Goal: Feedback & Contribution: Leave review/rating

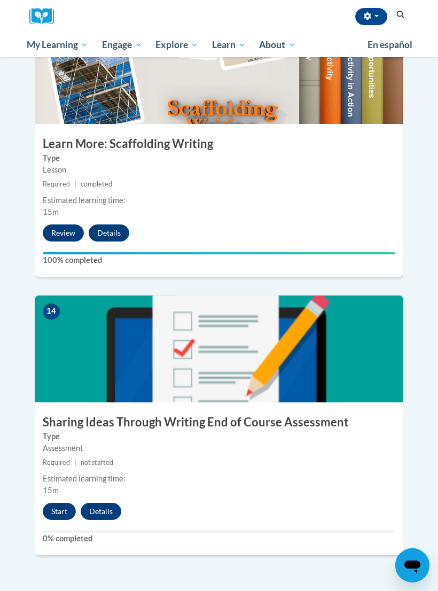
click at [59, 503] on button "Start" at bounding box center [59, 511] width 33 height 17
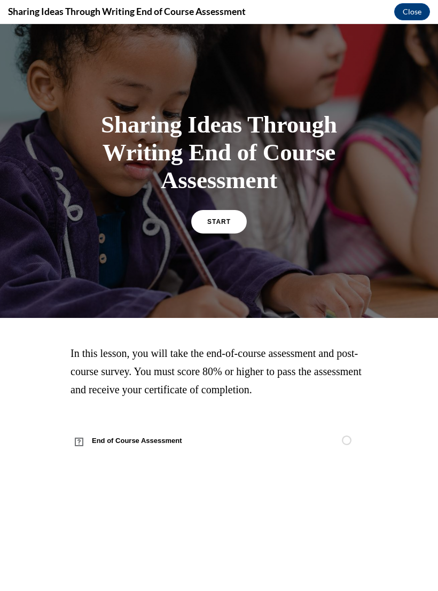
click at [225, 222] on span "START" at bounding box center [219, 221] width 24 height 7
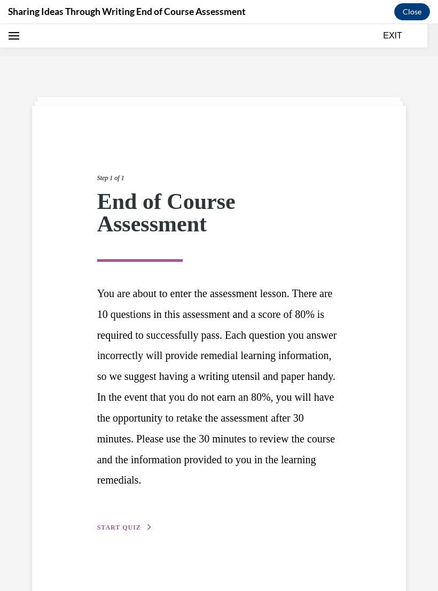
scroll to position [33, 0]
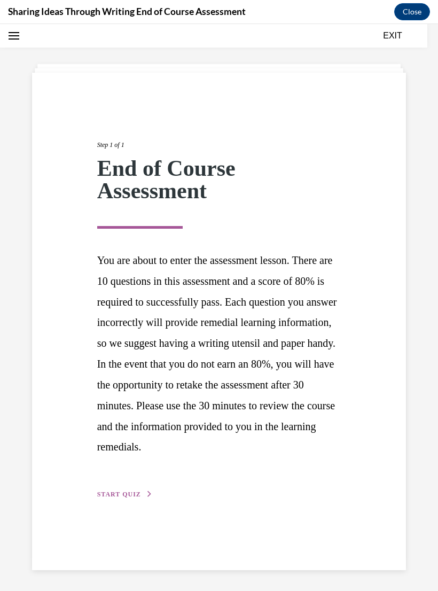
click at [112, 498] on span "START QUIZ" at bounding box center [119, 494] width 44 height 7
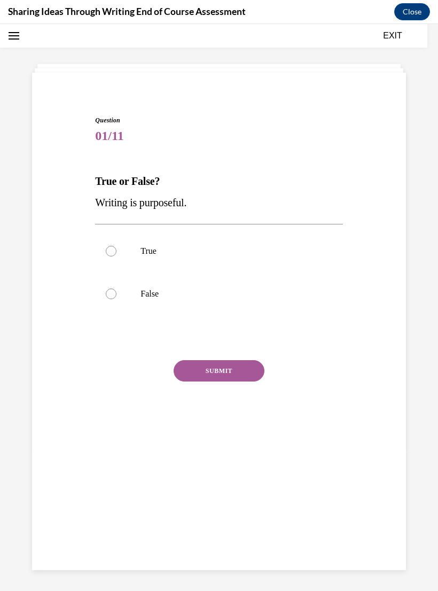
click at [102, 254] on label "True" at bounding box center [218, 251] width 247 height 43
click at [106, 254] on input "True" at bounding box center [111, 251] width 11 height 11
radio input "true"
click at [213, 373] on button "SUBMIT" at bounding box center [219, 370] width 91 height 21
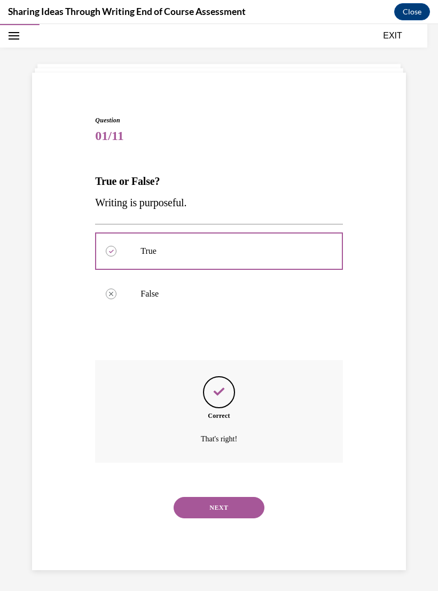
scroll to position [34, 0]
click at [212, 496] on button "NEXT" at bounding box center [219, 506] width 91 height 21
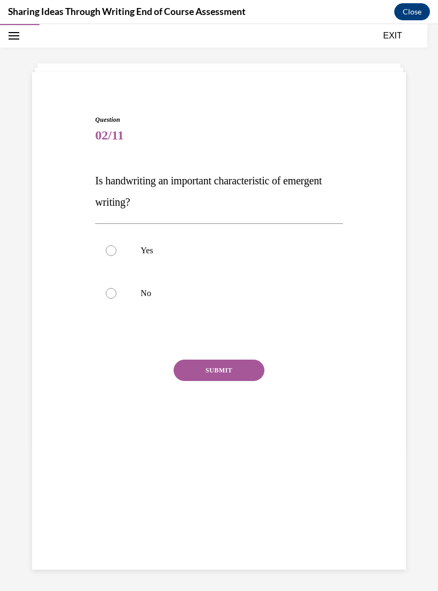
click at [108, 243] on label "Yes" at bounding box center [218, 250] width 247 height 43
click at [108, 245] on input "Yes" at bounding box center [111, 250] width 11 height 11
radio input "true"
click at [210, 372] on button "SUBMIT" at bounding box center [219, 370] width 91 height 21
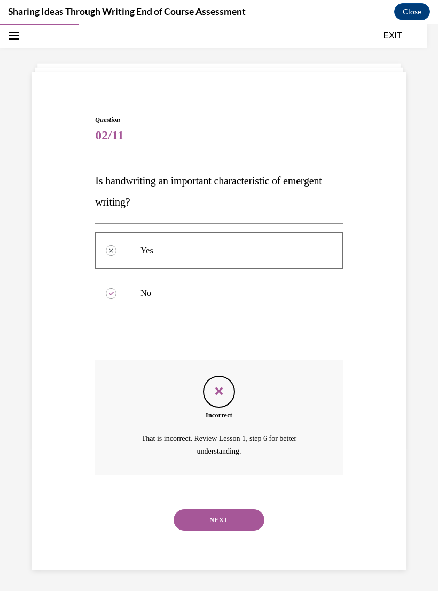
click at [203, 509] on button "NEXT" at bounding box center [219, 519] width 91 height 21
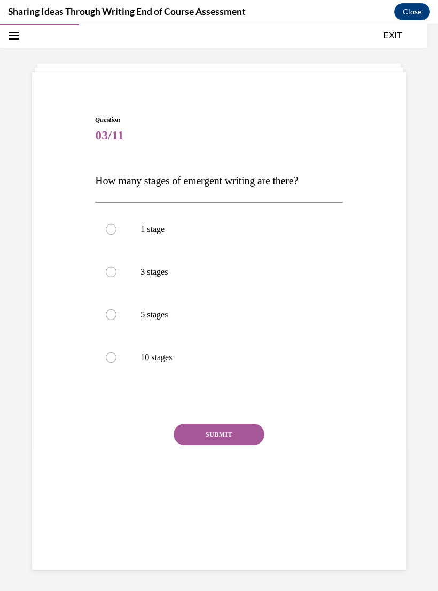
click at [98, 316] on label "5 stages" at bounding box center [218, 314] width 247 height 43
click at [106, 316] on input "5 stages" at bounding box center [111, 314] width 11 height 11
radio input "true"
click at [192, 432] on button "SUBMIT" at bounding box center [219, 434] width 91 height 21
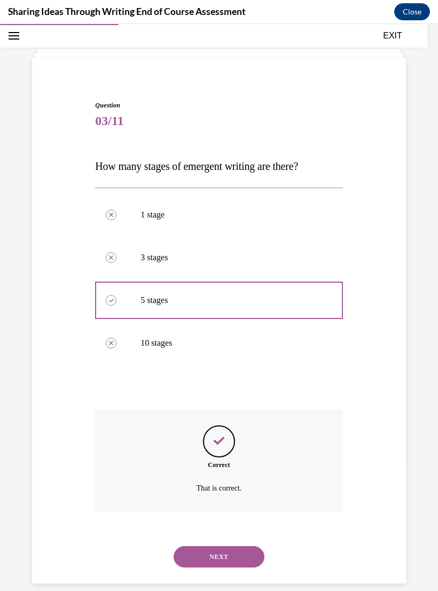
scroll to position [49, 0]
click at [212, 546] on button "NEXT" at bounding box center [219, 556] width 91 height 21
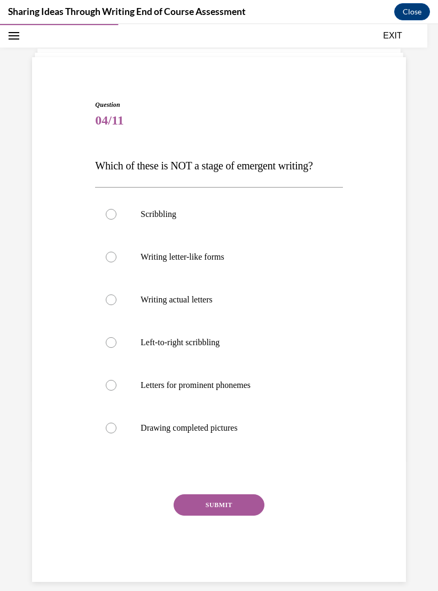
scroll to position [48, 0]
click at [96, 424] on label "Drawing completed pictures" at bounding box center [218, 428] width 247 height 43
click at [106, 424] on input "Drawing completed pictures" at bounding box center [111, 428] width 11 height 11
radio input "true"
click at [212, 506] on button "SUBMIT" at bounding box center [219, 505] width 91 height 21
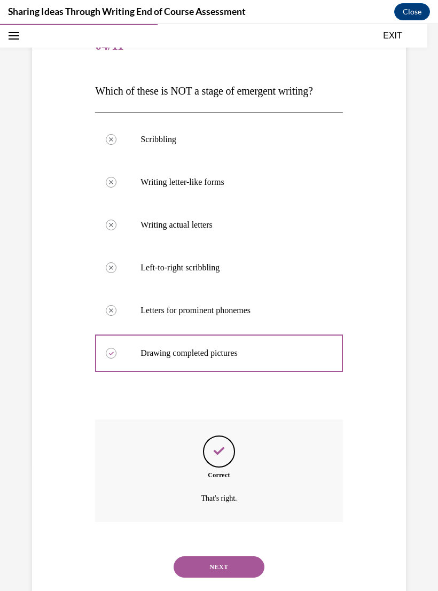
scroll to position [134, 0]
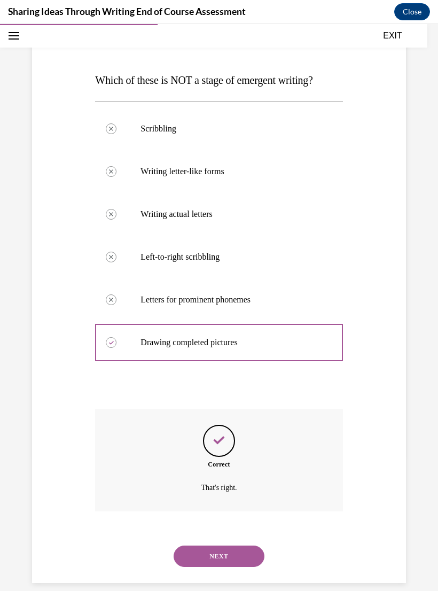
click at [212, 546] on button "NEXT" at bounding box center [219, 556] width 91 height 21
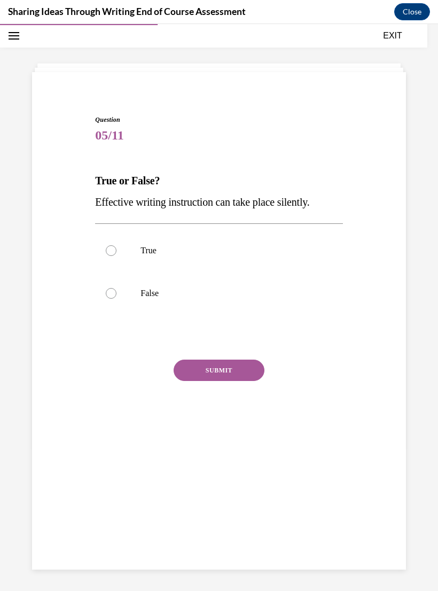
scroll to position [34, 0]
click at [114, 292] on div at bounding box center [111, 293] width 11 height 11
click at [114, 292] on input "False" at bounding box center [111, 293] width 11 height 11
radio input "true"
click at [214, 370] on button "SUBMIT" at bounding box center [219, 370] width 91 height 21
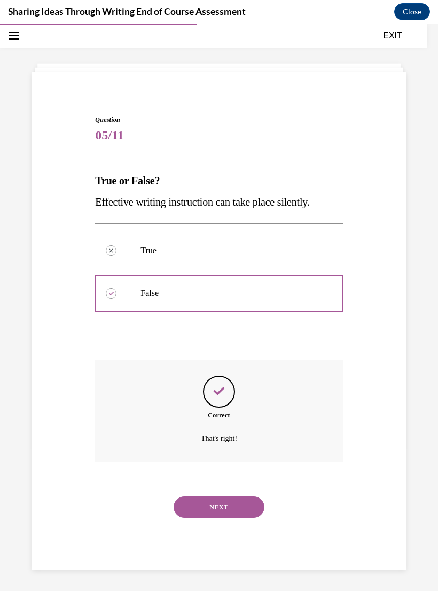
click at [216, 496] on button "NEXT" at bounding box center [219, 506] width 91 height 21
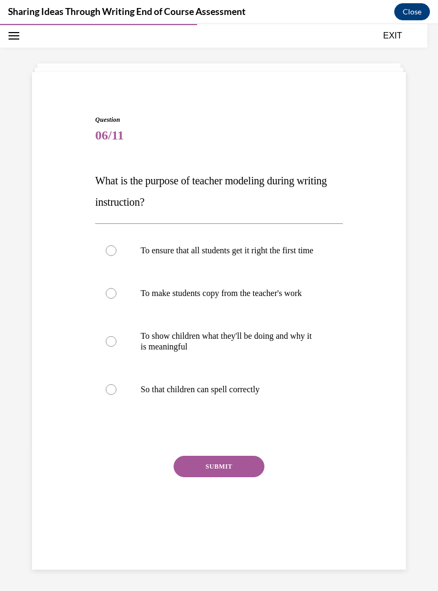
click at [107, 347] on div at bounding box center [111, 341] width 11 height 11
click at [107, 347] on input "To show children what they'll be doing and why it is meaningful" at bounding box center [111, 341] width 11 height 11
radio input "true"
click at [199, 477] on button "SUBMIT" at bounding box center [219, 466] width 91 height 21
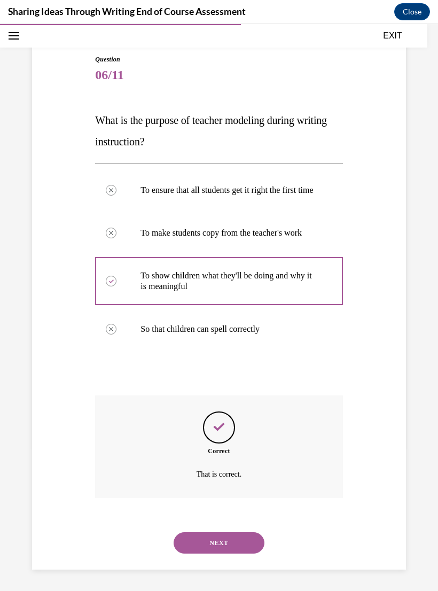
scroll to position [102, 0]
click at [212, 543] on button "NEXT" at bounding box center [219, 542] width 91 height 21
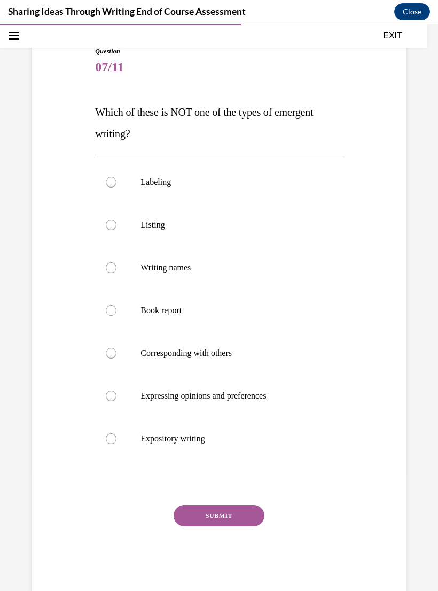
click at [93, 309] on div "Question 07/11 Which of these is NOT one of the types of emergent writing? Labe…" at bounding box center [218, 311] width 253 height 562
click at [106, 310] on label "Book report" at bounding box center [218, 310] width 247 height 43
click at [106, 310] on input "Book report" at bounding box center [111, 310] width 11 height 11
radio input "true"
click at [204, 513] on button "SUBMIT" at bounding box center [219, 515] width 91 height 21
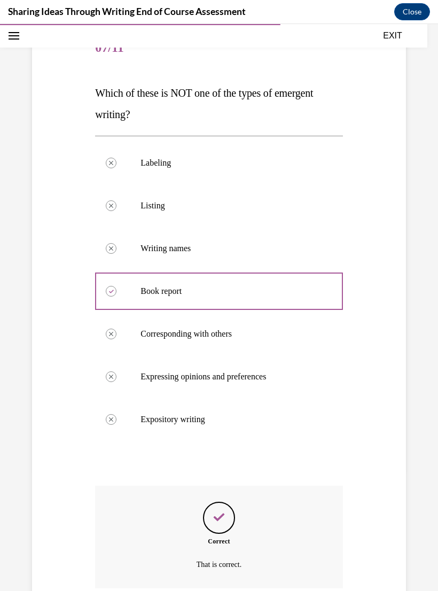
scroll to position [120, 0]
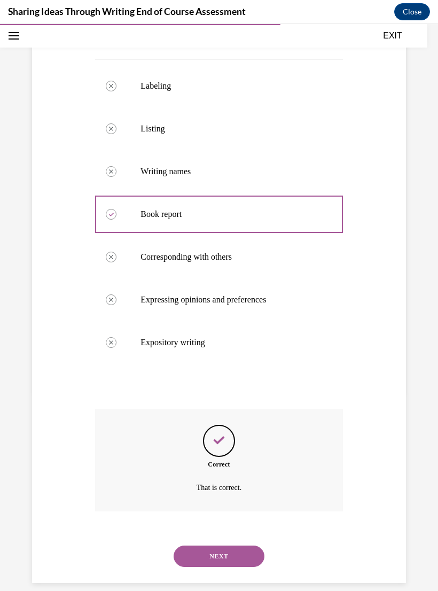
click at [214, 546] on button "NEXT" at bounding box center [219, 556] width 91 height 21
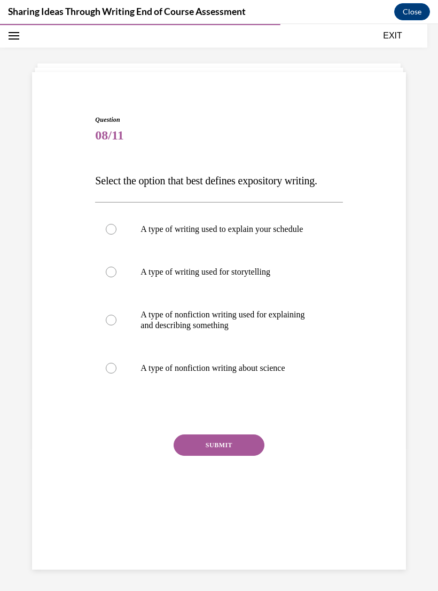
scroll to position [34, 0]
click at [104, 283] on label "A type of writing used for storytelling" at bounding box center [218, 272] width 247 height 43
click at [106, 277] on input "A type of writing used for storytelling" at bounding box center [111, 272] width 11 height 11
radio input "true"
click at [208, 456] on button "SUBMIT" at bounding box center [219, 444] width 91 height 21
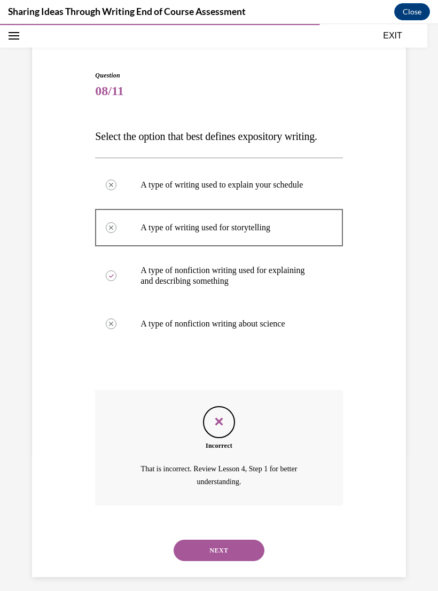
scroll to position [82, 0]
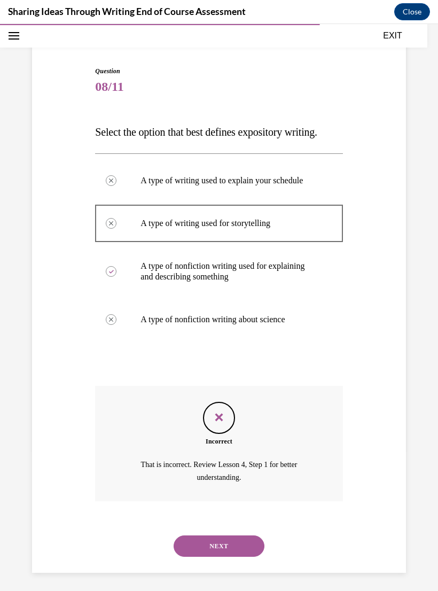
click at [212, 538] on button "NEXT" at bounding box center [219, 545] width 91 height 21
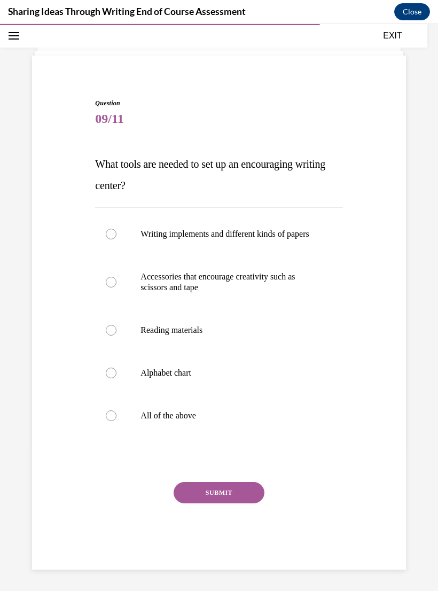
scroll to position [48, 0]
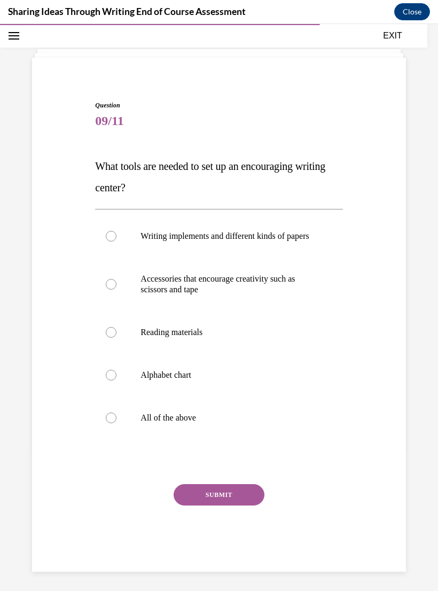
click at [108, 423] on div at bounding box center [111, 418] width 11 height 11
click at [108, 423] on input "All of the above" at bounding box center [111, 418] width 11 height 11
radio input "true"
click at [209, 505] on button "SUBMIT" at bounding box center [219, 494] width 91 height 21
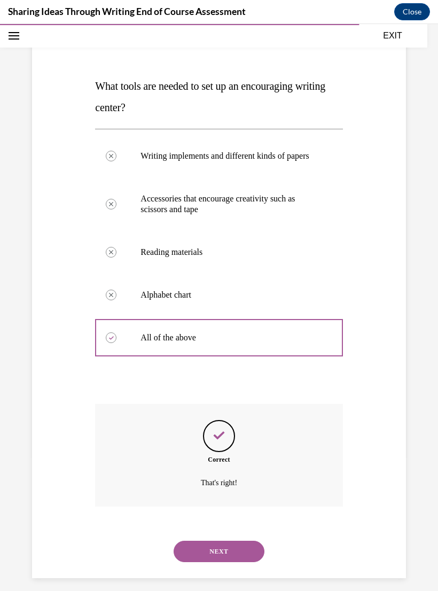
scroll to position [134, 0]
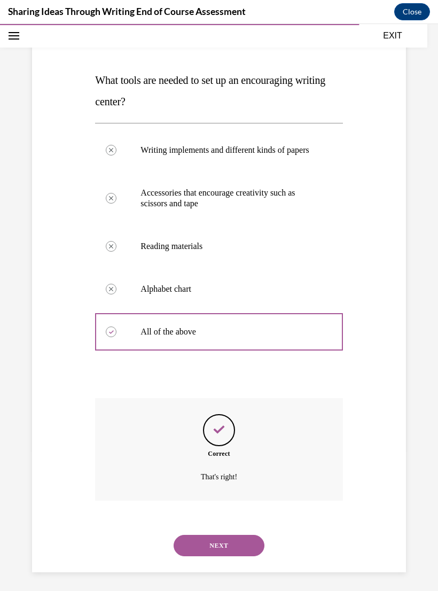
click at [242, 535] on button "NEXT" at bounding box center [219, 545] width 91 height 21
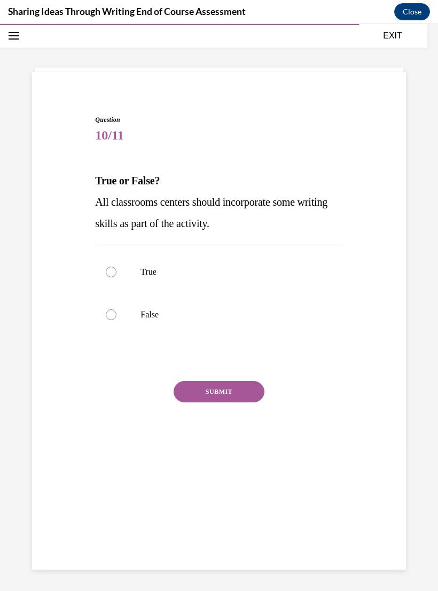
scroll to position [34, 0]
click at [99, 269] on label "True" at bounding box center [218, 272] width 247 height 43
click at [106, 269] on input "True" at bounding box center [111, 272] width 11 height 11
radio input "true"
click at [215, 402] on button "SUBMIT" at bounding box center [219, 391] width 91 height 21
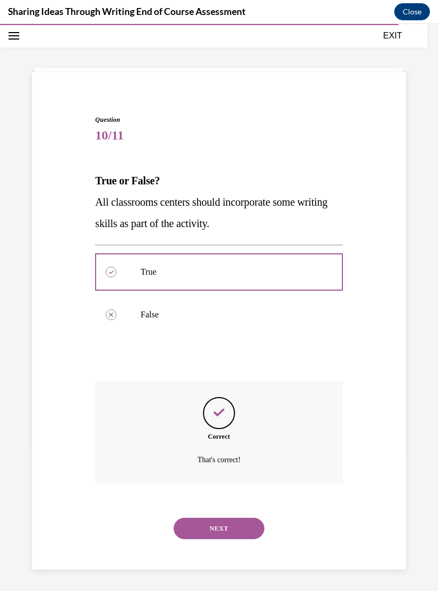
click at [214, 518] on button "NEXT" at bounding box center [219, 528] width 91 height 21
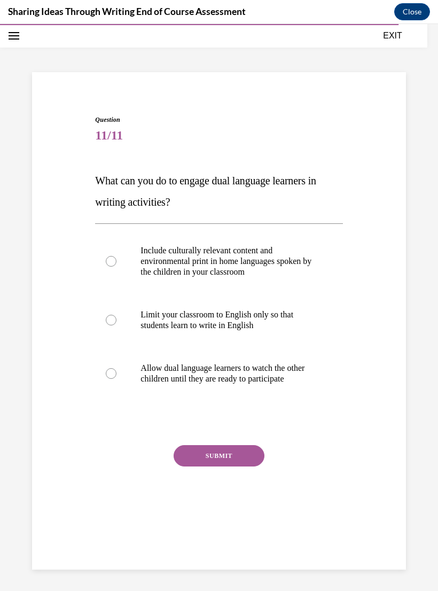
click at [114, 263] on div at bounding box center [111, 261] width 11 height 11
click at [114, 263] on input "Include culturally relevant content and environmental print in home languages s…" at bounding box center [111, 261] width 11 height 11
radio input "true"
click at [215, 466] on button "SUBMIT" at bounding box center [219, 455] width 91 height 21
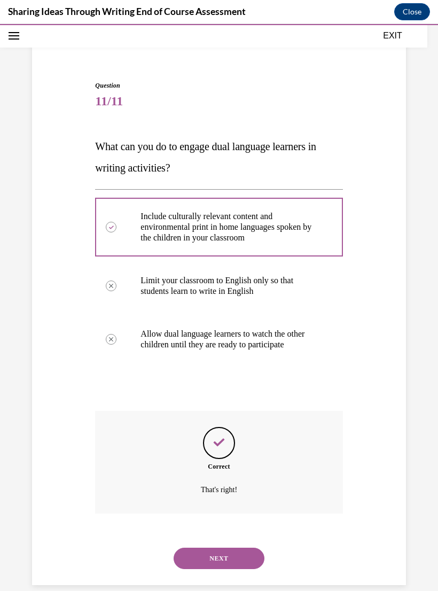
scroll to position [81, 0]
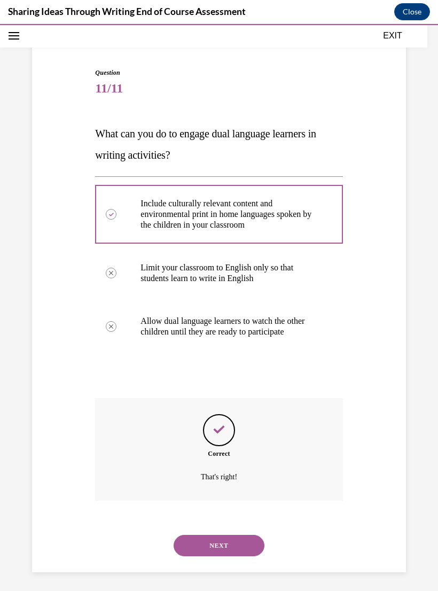
click at [206, 542] on button "NEXT" at bounding box center [219, 545] width 91 height 21
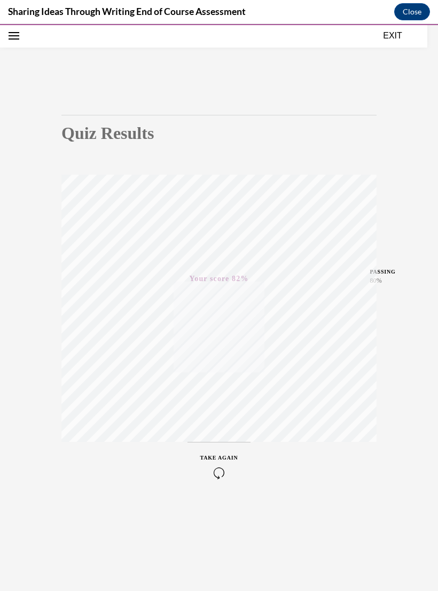
scroll to position [34, 0]
click at [379, 25] on div at bounding box center [219, 24] width 438 height 3
click at [387, 25] on div at bounding box center [219, 24] width 438 height 3
click at [388, 25] on div at bounding box center [219, 24] width 438 height 3
click at [394, 34] on button "EXIT" at bounding box center [393, 35] width 64 height 13
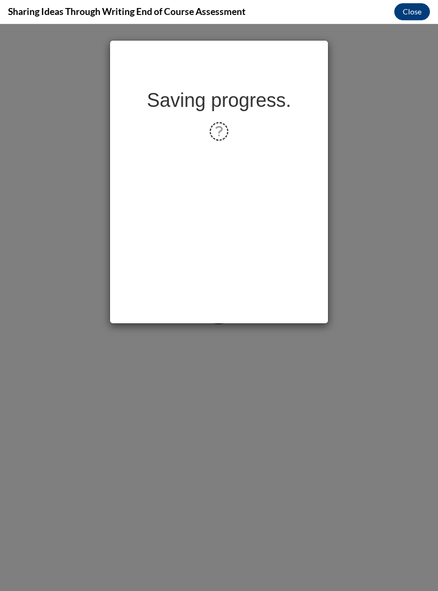
scroll to position [0, 0]
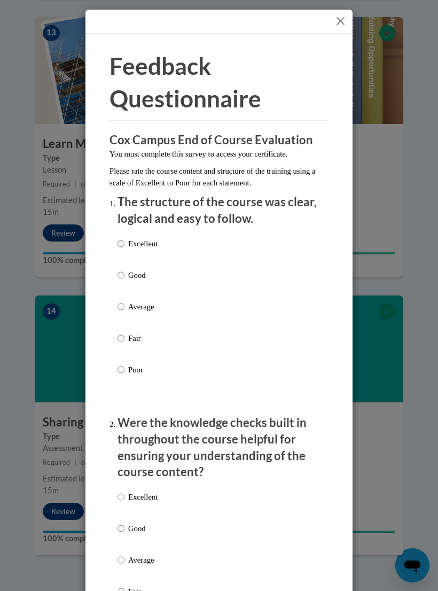
click at [123, 264] on label "Excellent" at bounding box center [138, 252] width 40 height 29
click at [123, 250] on input "Excellent" at bounding box center [121, 244] width 7 height 12
radio input "true"
click at [120, 269] on input "Good" at bounding box center [121, 275] width 7 height 12
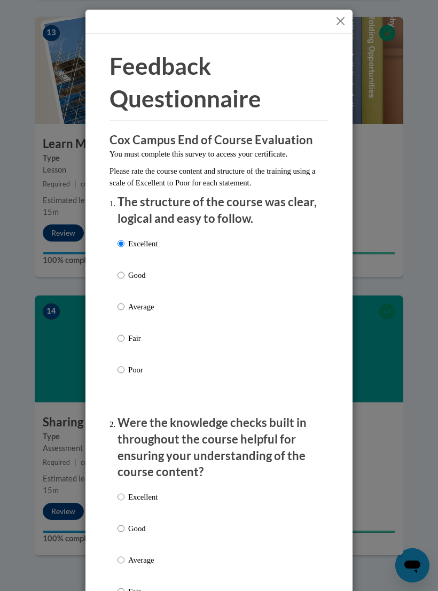
radio input "true"
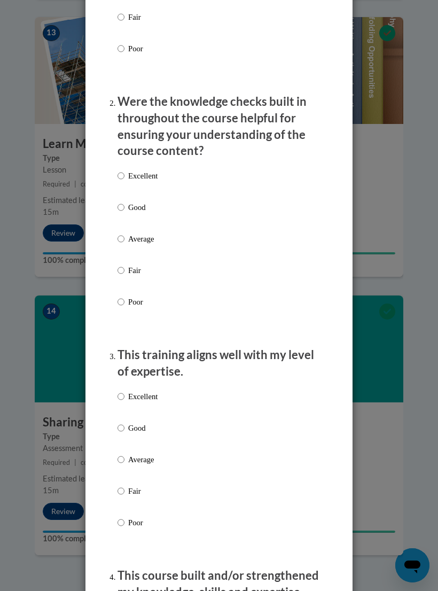
scroll to position [301, 0]
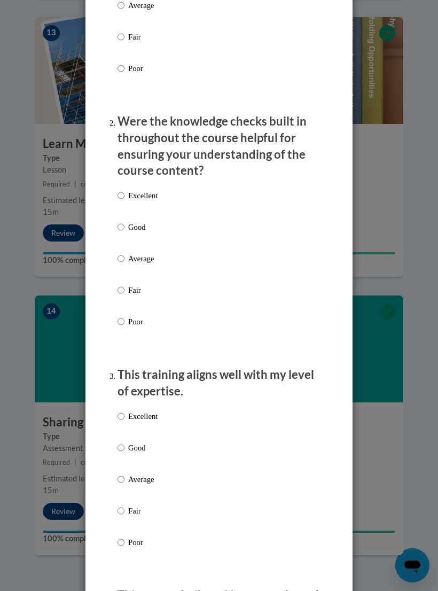
click at [122, 223] on input "Good" at bounding box center [121, 227] width 7 height 12
radio input "true"
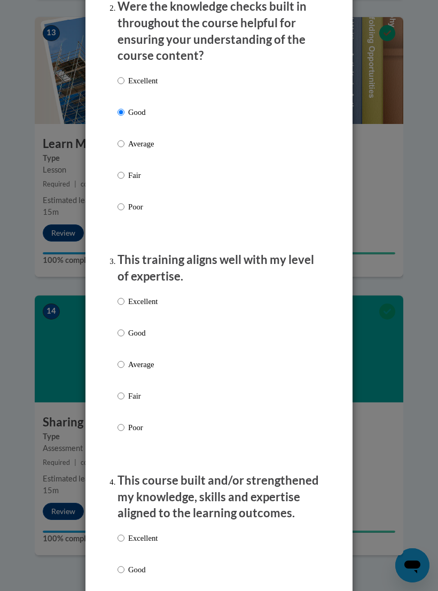
scroll to position [431, 0]
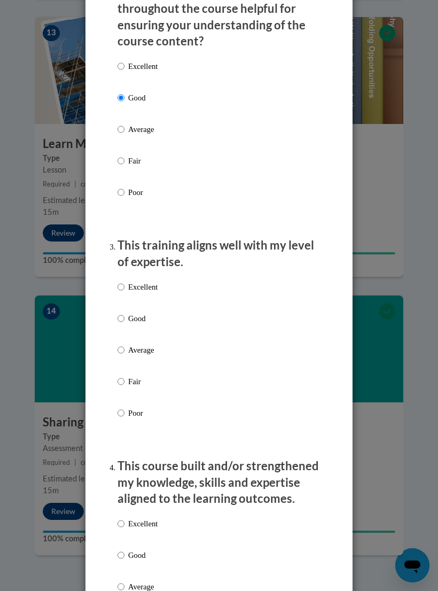
click at [120, 313] on input "Good" at bounding box center [121, 319] width 7 height 12
radio input "true"
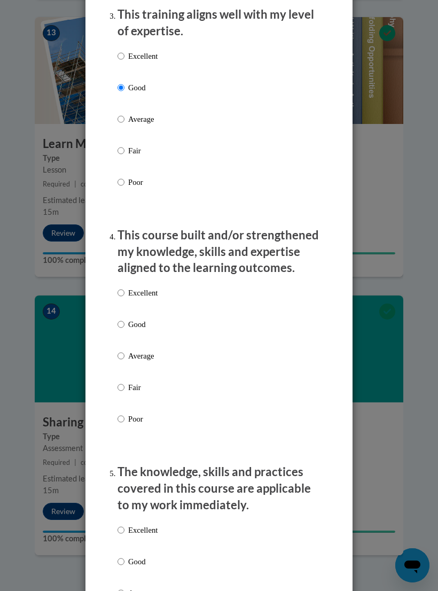
scroll to position [663, 0]
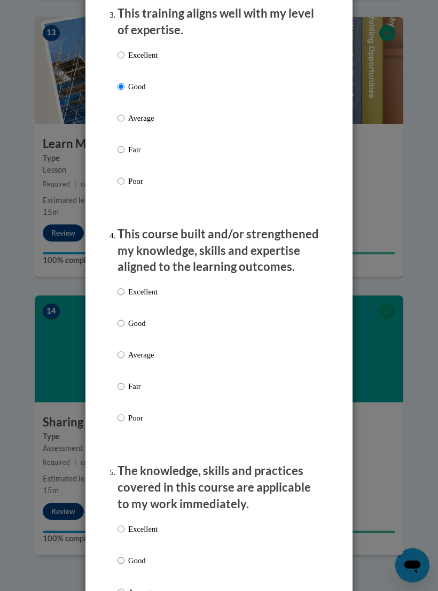
click at [129, 317] on p "Good" at bounding box center [142, 323] width 29 height 12
click at [125, 317] on input "Good" at bounding box center [121, 323] width 7 height 12
radio input "true"
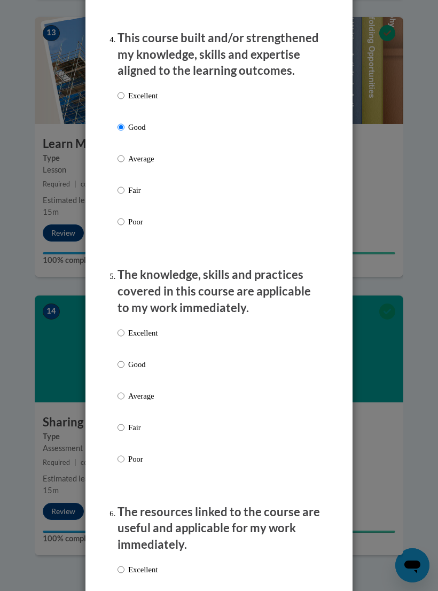
scroll to position [882, 0]
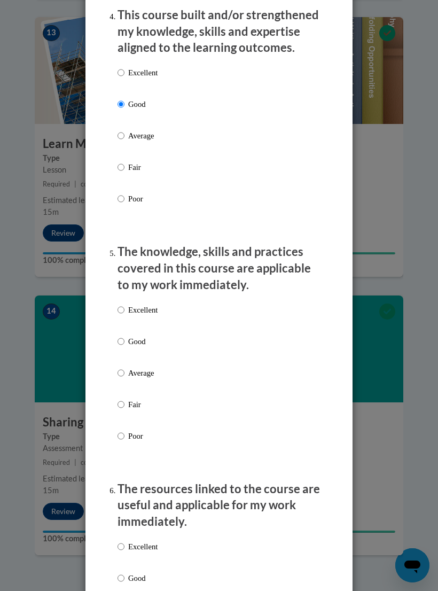
click at [118, 326] on div "Excellent Good Average Fair Poor" at bounding box center [138, 382] width 40 height 166
click at [127, 336] on label "Good" at bounding box center [138, 350] width 40 height 29
click at [125, 336] on input "Good" at bounding box center [121, 342] width 7 height 12
radio input "true"
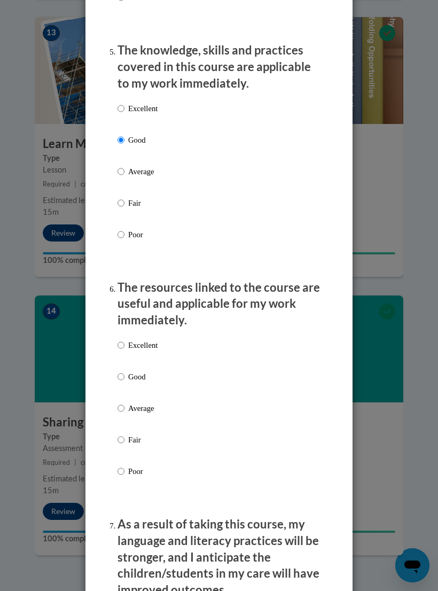
scroll to position [1094, 0]
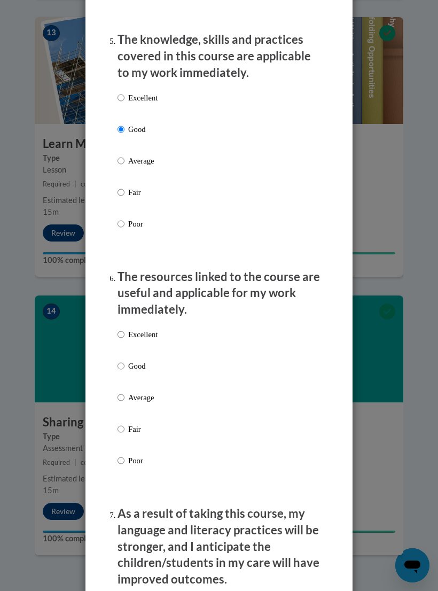
click at [124, 360] on input "Good" at bounding box center [121, 366] width 7 height 12
radio input "true"
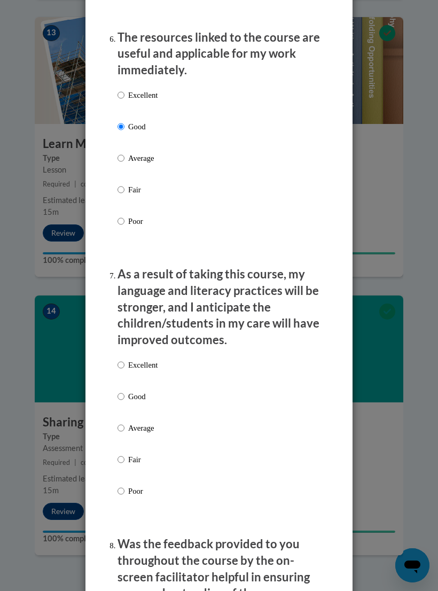
scroll to position [1335, 0]
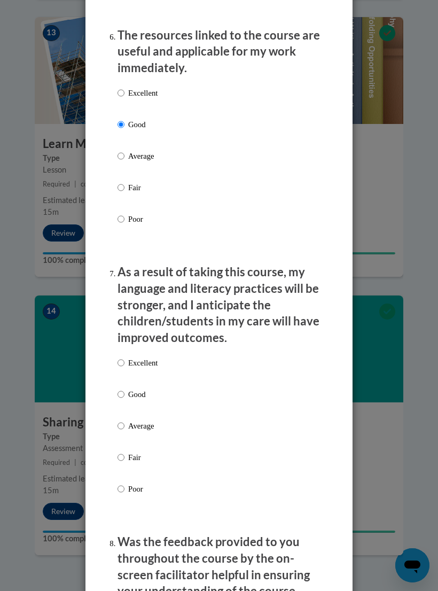
click at [119, 388] on input "Good" at bounding box center [121, 394] width 7 height 12
radio input "true"
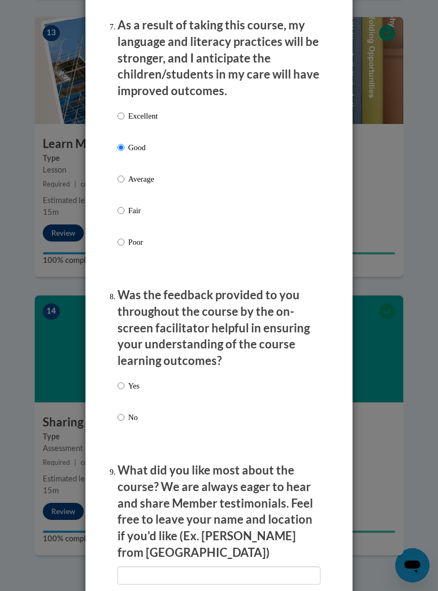
scroll to position [1583, 0]
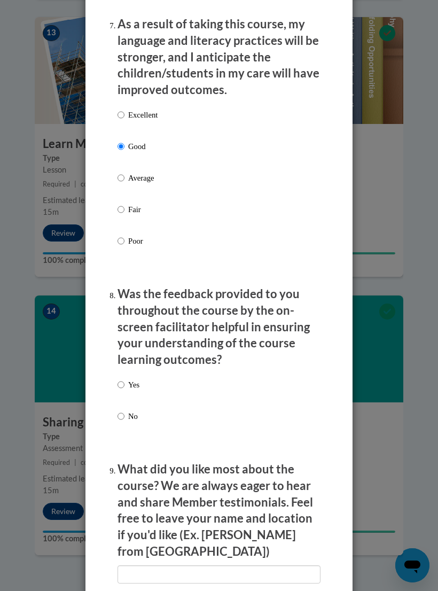
click at [119, 374] on div "Yes No" at bounding box center [129, 409] width 22 height 71
click at [126, 374] on div "Yes No" at bounding box center [129, 409] width 22 height 71
click at [119, 379] on input "Yes" at bounding box center [121, 385] width 7 height 12
radio input "true"
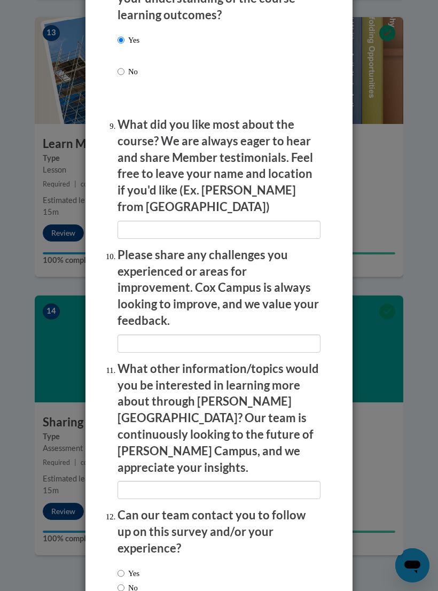
scroll to position [1928, 0]
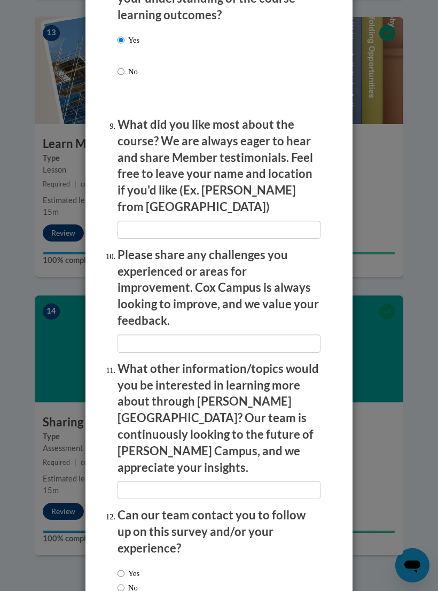
click at [134, 582] on label "No" at bounding box center [128, 588] width 20 height 12
click at [125, 582] on input "No" at bounding box center [121, 588] width 7 height 12
radio input "true"
click at [122, 582] on input "No" at bounding box center [121, 588] width 7 height 12
